Goal: Contribute content

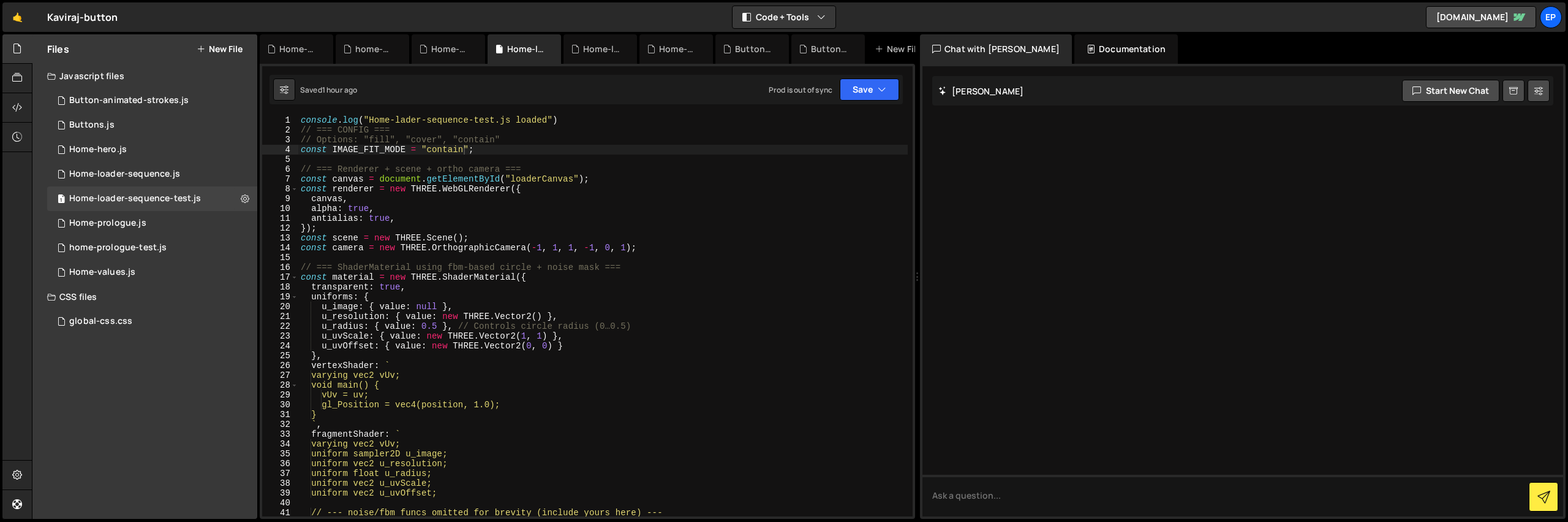
scroll to position [0, 11]
click at [175, 198] on div "Home-loader-sequence-test.js" at bounding box center [135, 198] width 131 height 11
click at [174, 170] on div "Home-loader-sequence.js" at bounding box center [125, 174] width 111 height 11
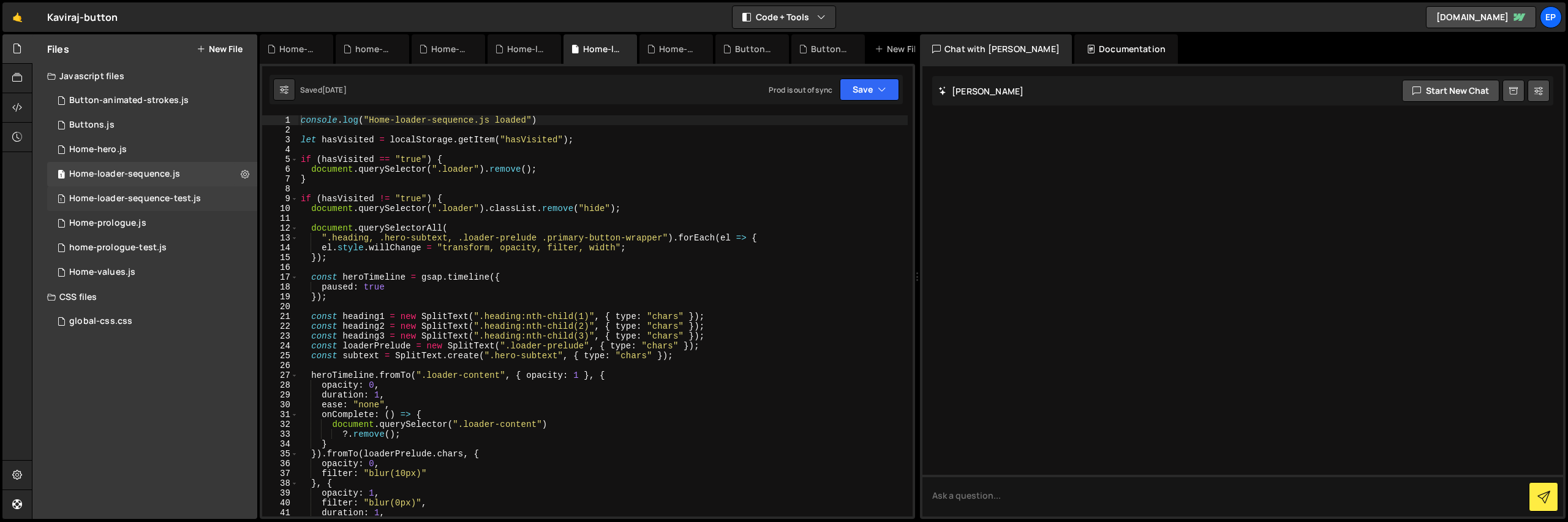
click at [174, 194] on div "Home-loader-sequence-test.js" at bounding box center [135, 198] width 131 height 11
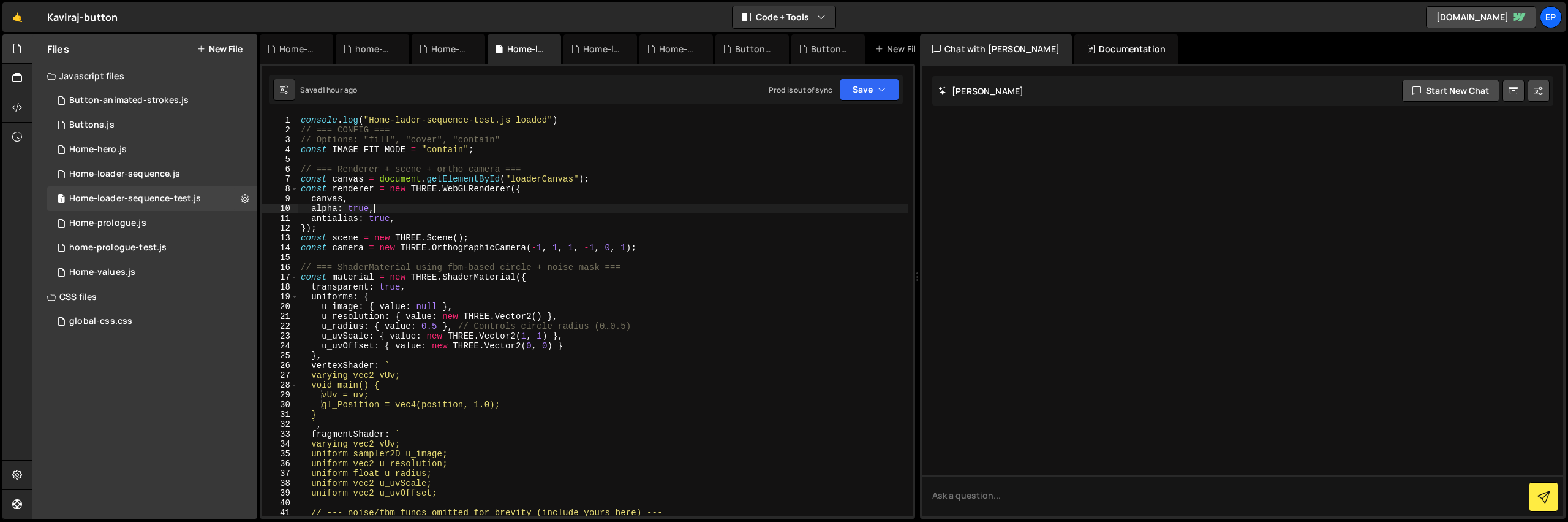
scroll to position [0, 4]
click at [550, 206] on div "console . log ( "Home-lader-sequence-test.js loaded" ) // === CONFIG === // Opt…" at bounding box center [602, 326] width 609 height 421
click at [380, 230] on div "console . log ( "Home-lader-sequence-test.js loaded" ) // === CONFIG === // Opt…" at bounding box center [602, 326] width 609 height 421
click at [389, 223] on div "console . log ( "Home-lader-sequence-test.js loaded" ) // === CONFIG === // Opt…" at bounding box center [602, 326] width 609 height 421
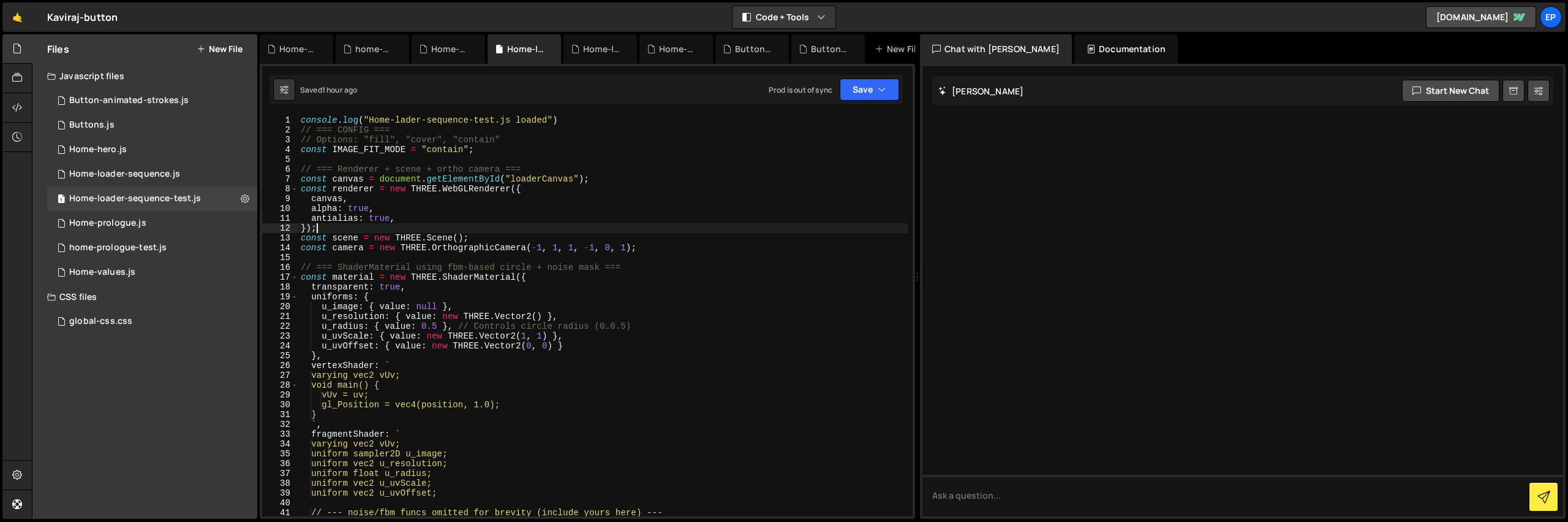
click at [423, 220] on div "console . log ( "Home-lader-sequence-test.js loaded" ) // === CONFIG === // Opt…" at bounding box center [602, 326] width 609 height 421
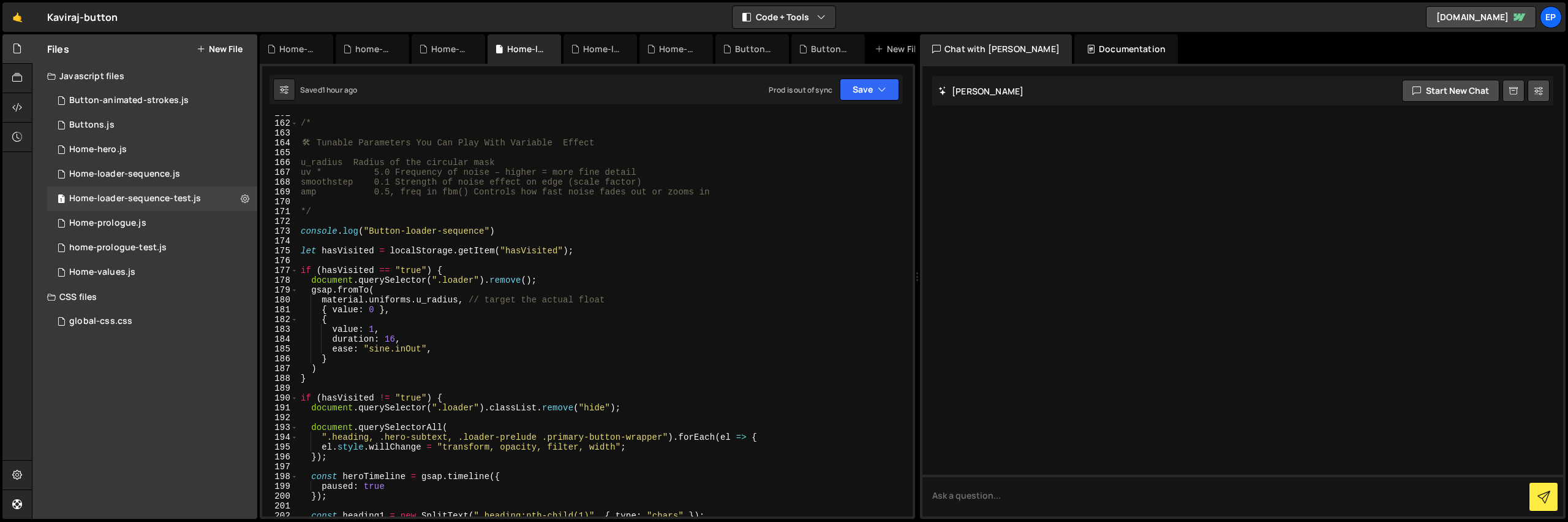
scroll to position [1576, 0]
click at [396, 338] on div "/* 🛠 ️ Tunable Parameters You Can Play With Variable Effect u_radius Radius of …" at bounding box center [602, 319] width 609 height 421
click at [796, 212] on div "/* 🛠 ️ Tunable Parameters You Can Play With Variable Effect u_radius Radius of …" at bounding box center [602, 319] width 609 height 421
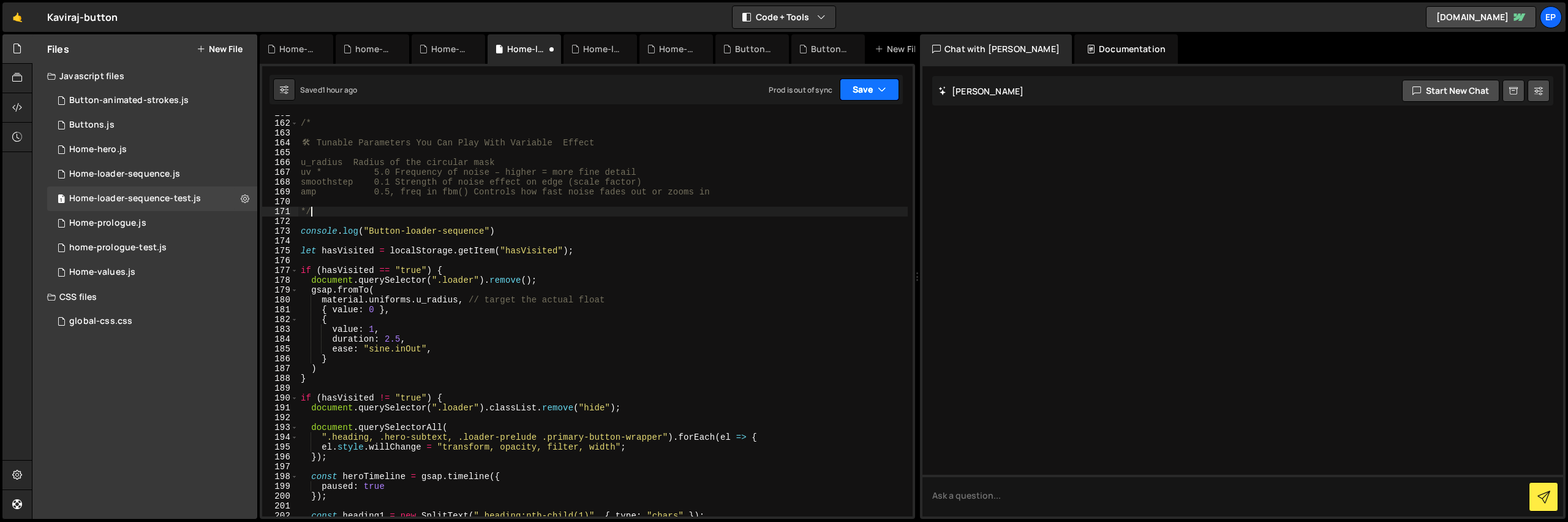
type textarea "*/"
click at [892, 91] on button "Save" at bounding box center [870, 89] width 60 height 22
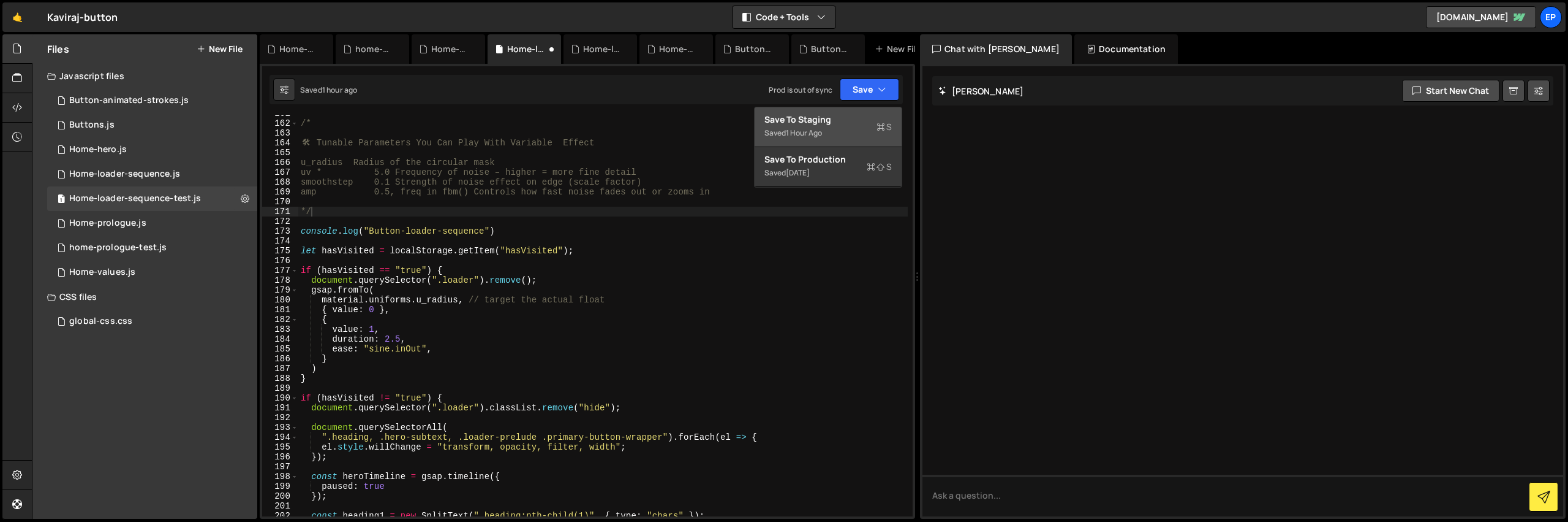
click at [880, 110] on button "Save to Staging S Saved 1 hour ago" at bounding box center [828, 126] width 147 height 40
